Goal: Navigation & Orientation: Find specific page/section

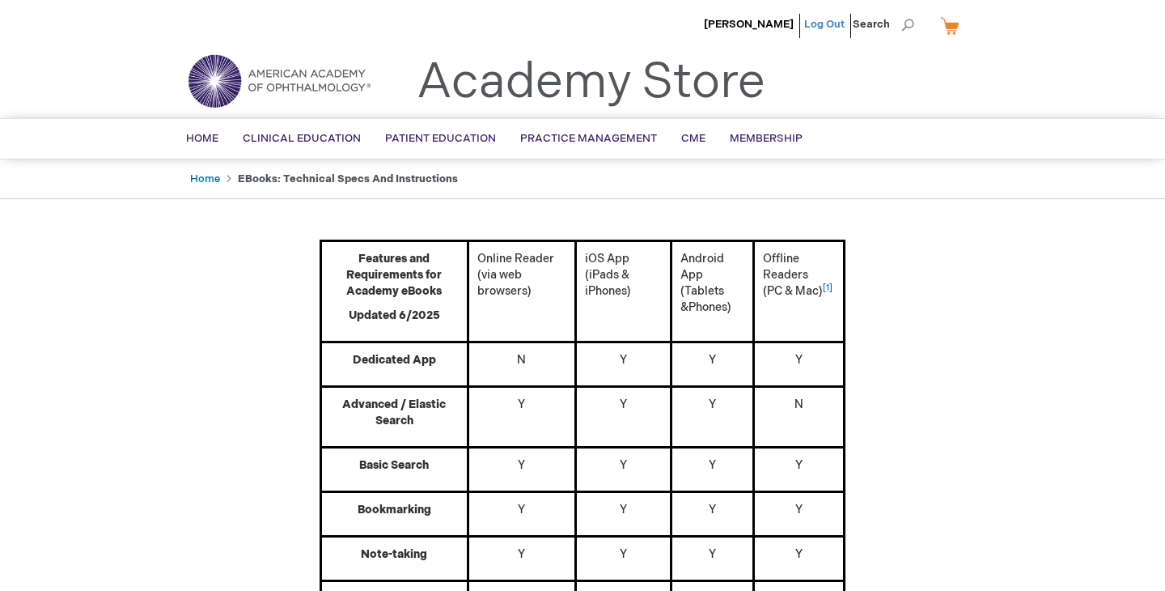
click at [828, 20] on link "Log Out" at bounding box center [824, 24] width 40 height 13
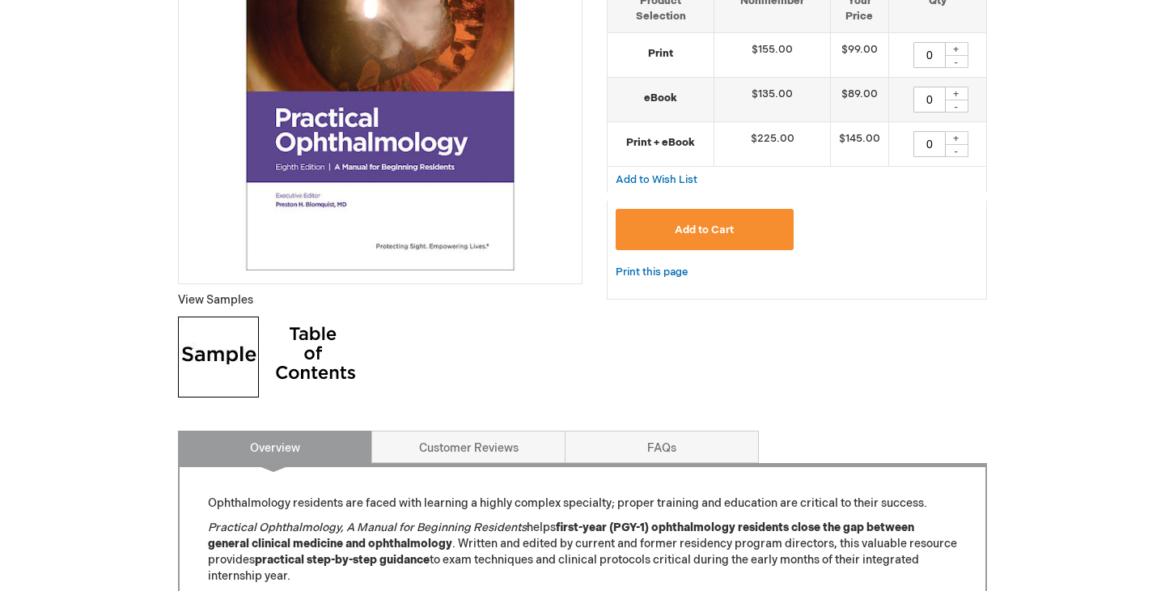
scroll to position [606, 0]
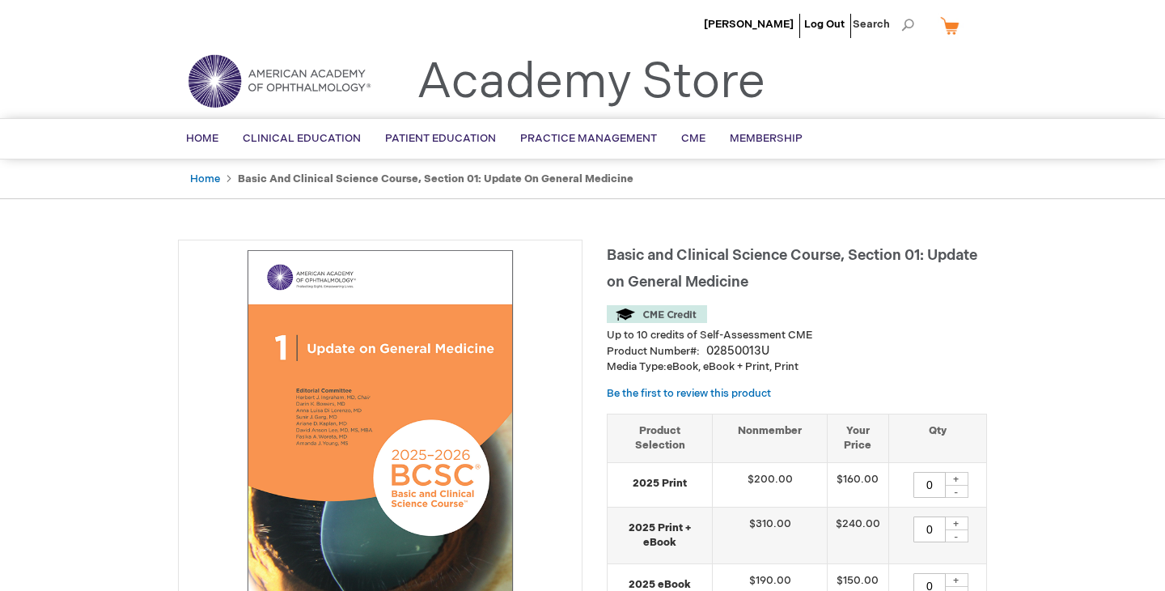
click at [365, 160] on ul "Home Basic and Clinical Science Course, Section 01: Update on General Medicine" at bounding box center [582, 179] width 809 height 40
